Goal: Check status: Check status

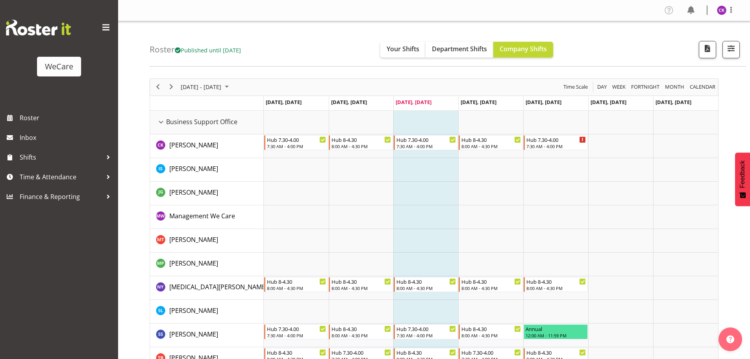
scroll to position [118, 0]
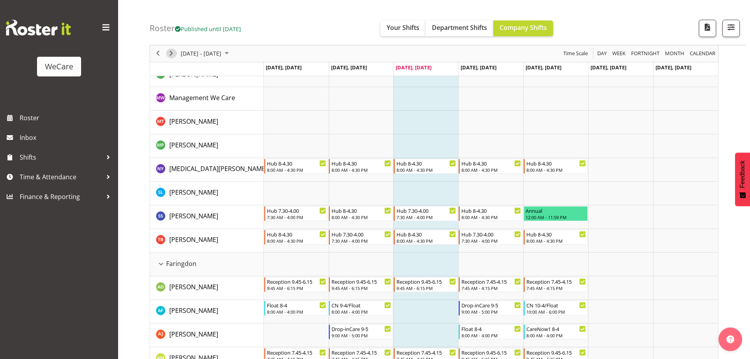
drag, startPoint x: 168, startPoint y: 54, endPoint x: 171, endPoint y: 46, distance: 8.1
click at [168, 54] on span "Next" at bounding box center [170, 54] width 9 height 10
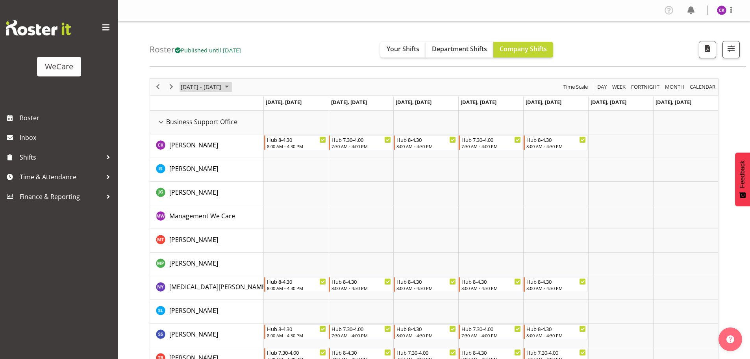
click at [196, 89] on span "[DATE] - [DATE]" at bounding box center [201, 87] width 42 height 10
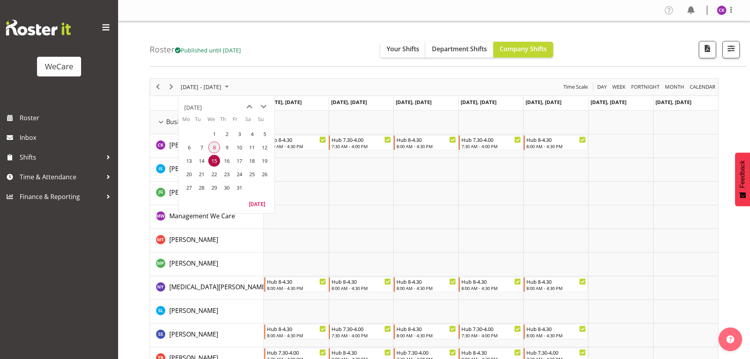
click at [213, 147] on span "8" at bounding box center [214, 147] width 12 height 12
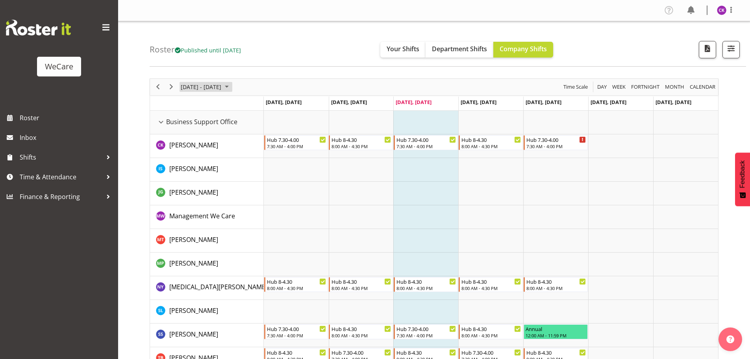
click at [208, 91] on span "[DATE] - [DATE]" at bounding box center [201, 87] width 42 height 10
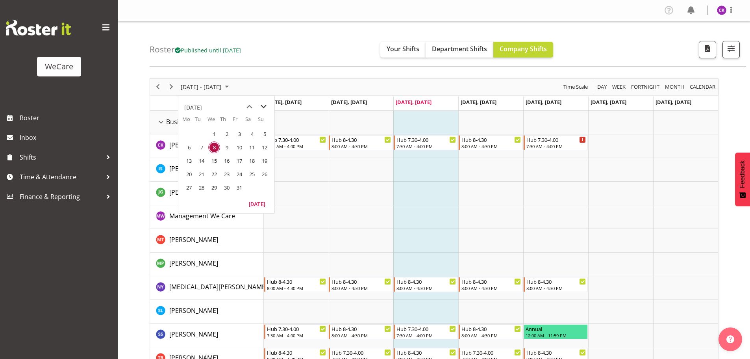
click at [262, 110] on span "next month" at bounding box center [264, 107] width 14 height 14
click at [189, 161] on span "10" at bounding box center [189, 161] width 12 height 12
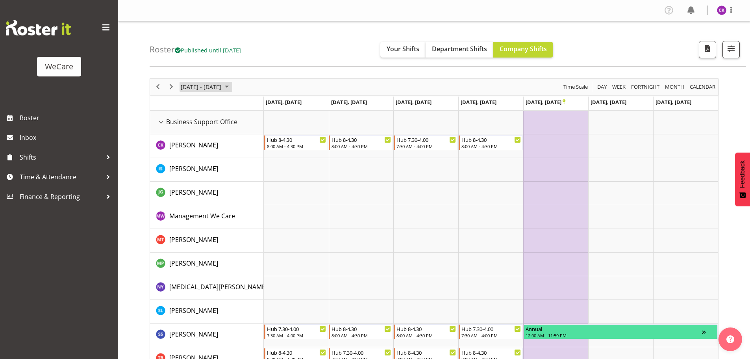
click at [231, 85] on span "October 2025" at bounding box center [226, 87] width 9 height 10
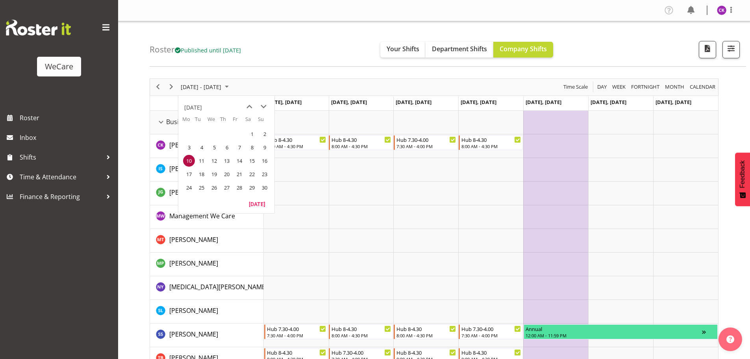
click at [231, 85] on span "November 2025" at bounding box center [226, 87] width 9 height 10
